Goal: Information Seeking & Learning: Learn about a topic

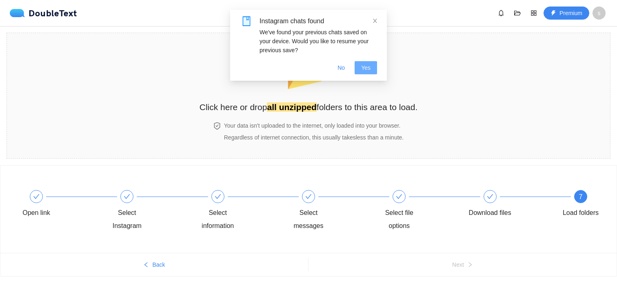
click at [358, 68] on button "Yes" at bounding box center [366, 67] width 22 height 13
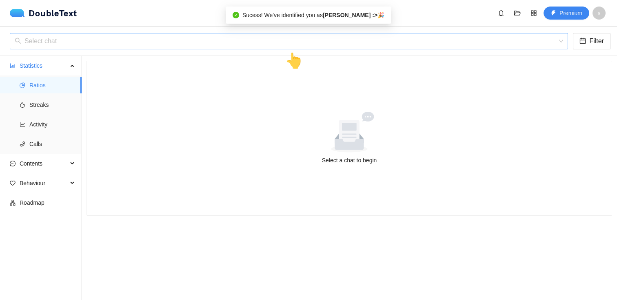
click at [354, 45] on input "search" at bounding box center [286, 41] width 543 height 16
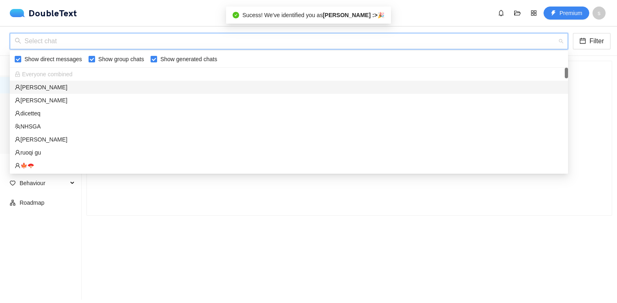
click at [338, 93] on div "[PERSON_NAME]" at bounding box center [289, 87] width 559 height 13
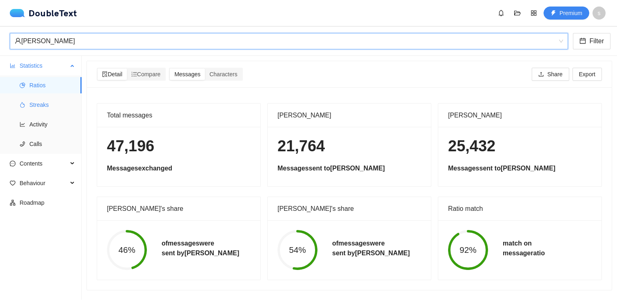
click at [50, 107] on span "Streaks" at bounding box center [52, 105] width 46 height 16
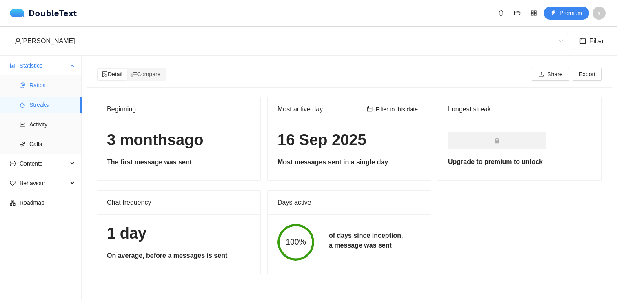
click at [47, 93] on span "Ratios" at bounding box center [52, 85] width 46 height 16
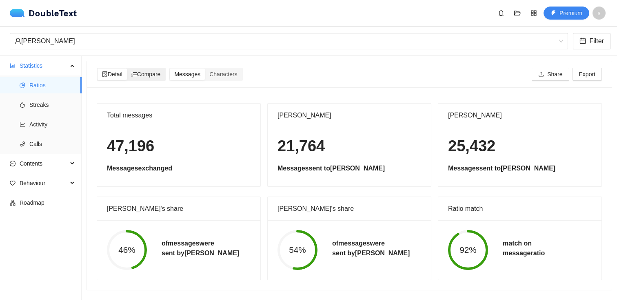
click at [151, 77] on span "Compare" at bounding box center [145, 74] width 29 height 7
click at [127, 69] on input "Compare" at bounding box center [127, 69] width 0 height 0
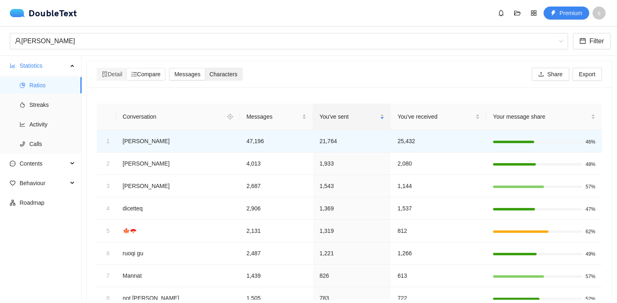
click at [234, 72] on span "Characters" at bounding box center [223, 74] width 28 height 7
click at [205, 69] on input "Characters" at bounding box center [205, 69] width 0 height 0
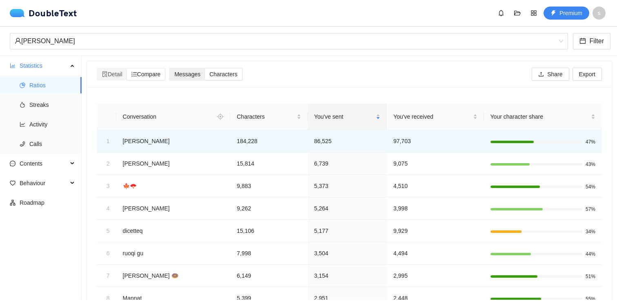
click at [191, 70] on div "Messages" at bounding box center [187, 74] width 35 height 11
click at [170, 69] on input "Messages" at bounding box center [170, 69] width 0 height 0
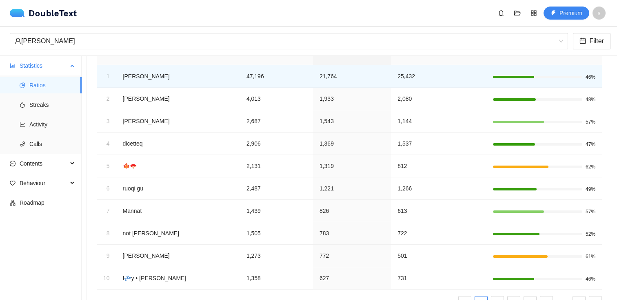
scroll to position [79, 0]
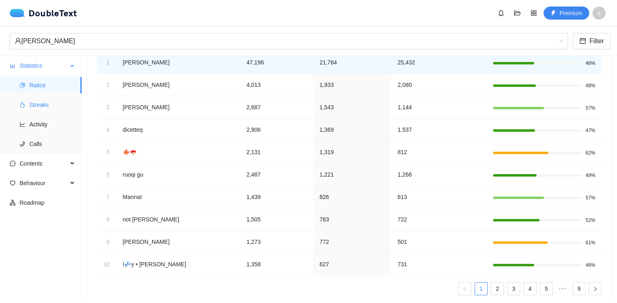
click at [36, 109] on span "Streaks" at bounding box center [52, 105] width 46 height 16
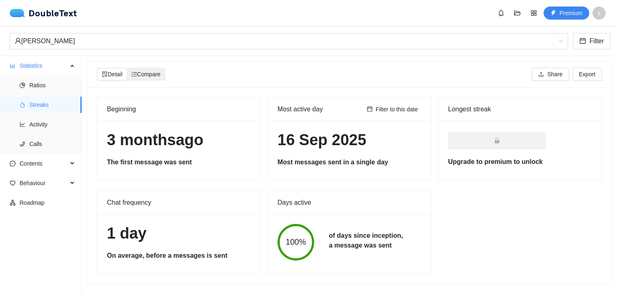
click at [137, 71] on icon "ordered-list" at bounding box center [134, 74] width 6 height 6
click at [127, 69] on input "Compare" at bounding box center [127, 69] width 0 height 0
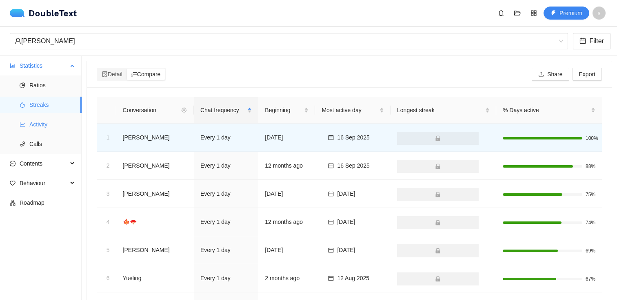
click at [66, 121] on span "Activity" at bounding box center [52, 124] width 46 height 16
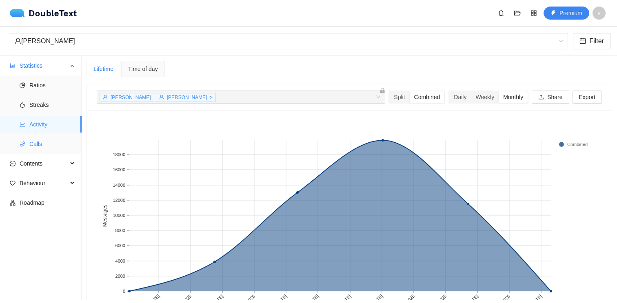
click at [60, 140] on span "Calls" at bounding box center [52, 144] width 46 height 16
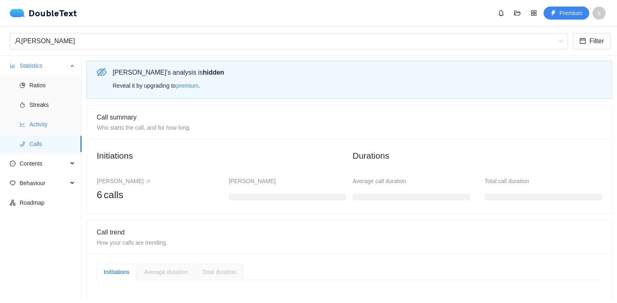
drag, startPoint x: 58, startPoint y: 131, endPoint x: 65, endPoint y: 117, distance: 16.1
click at [58, 131] on span "Activity" at bounding box center [52, 124] width 46 height 16
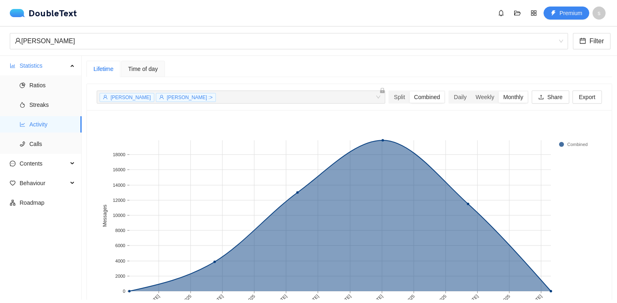
click at [130, 66] on span "Time of day" at bounding box center [143, 69] width 30 height 6
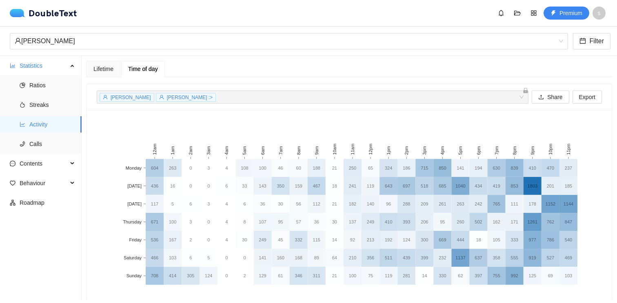
click at [325, 98] on div "[PERSON_NAME] :> + 0 ..." at bounding box center [309, 97] width 420 height 10
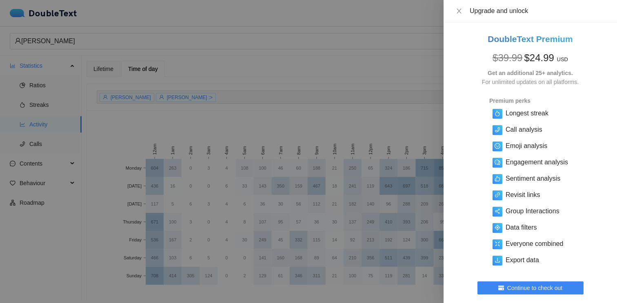
click at [398, 101] on div at bounding box center [308, 151] width 617 height 303
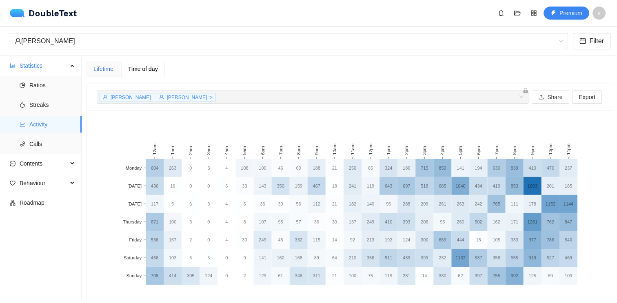
click at [104, 68] on div "Lifetime" at bounding box center [103, 69] width 20 height 9
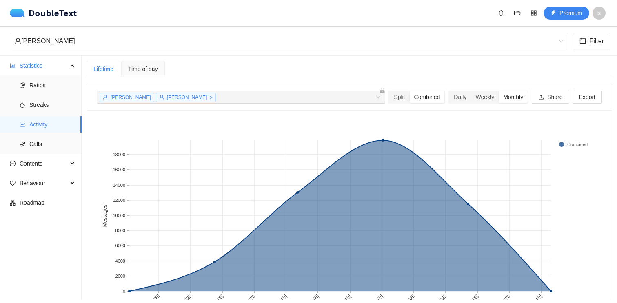
click at [140, 64] on div "Time of day" at bounding box center [143, 69] width 44 height 16
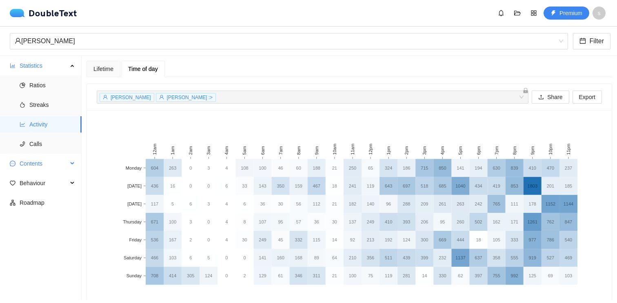
click at [65, 158] on span "Contents" at bounding box center [44, 164] width 48 height 16
click at [53, 100] on span "Streaks" at bounding box center [52, 105] width 46 height 16
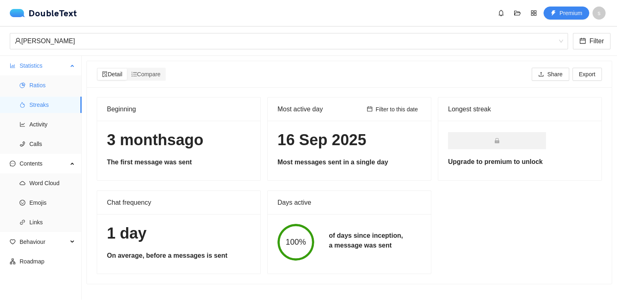
click at [58, 77] on span "Ratios" at bounding box center [52, 85] width 46 height 16
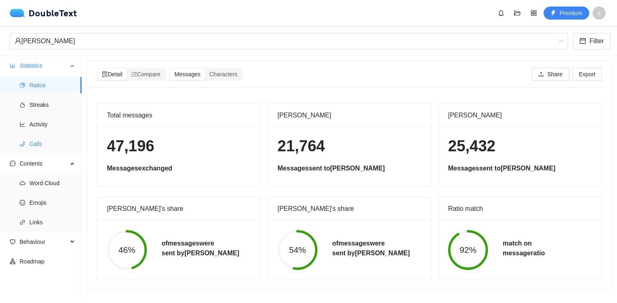
click at [41, 139] on span "Calls" at bounding box center [52, 144] width 46 height 16
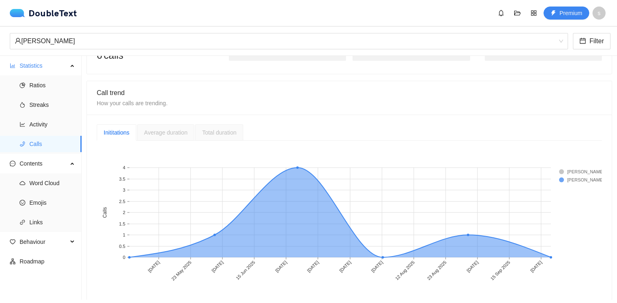
scroll to position [145, 0]
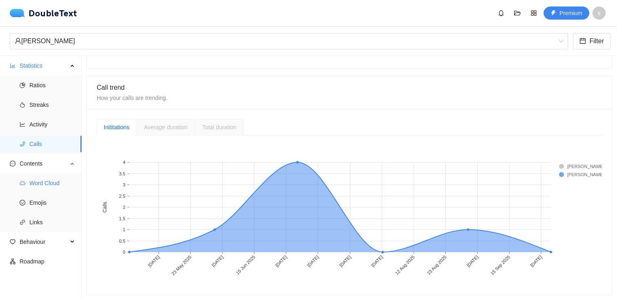
click at [45, 188] on span "Word Cloud" at bounding box center [52, 183] width 46 height 16
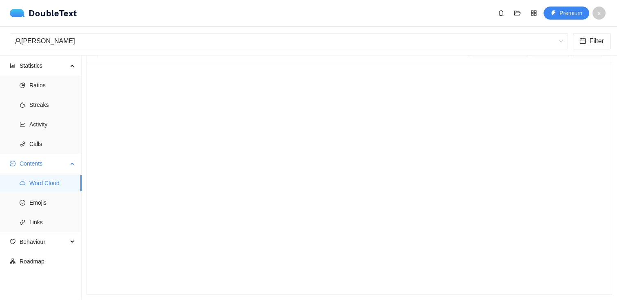
scroll to position [24, 0]
